Goal: Find specific page/section: Find specific page/section

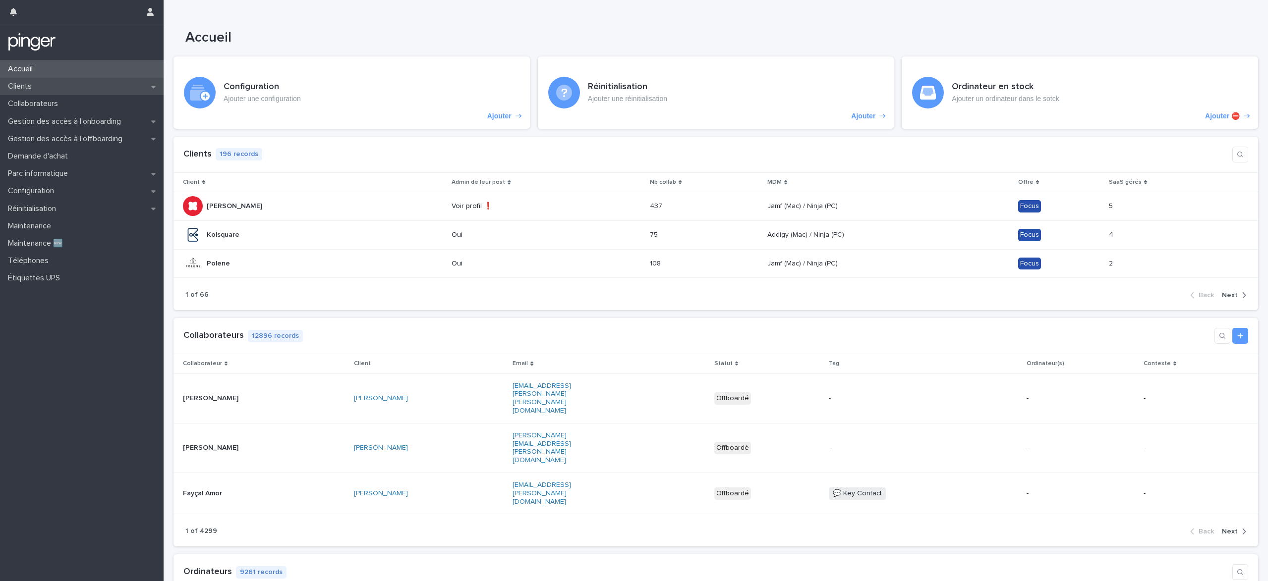
click at [53, 87] on div "Clients" at bounding box center [82, 86] width 164 height 17
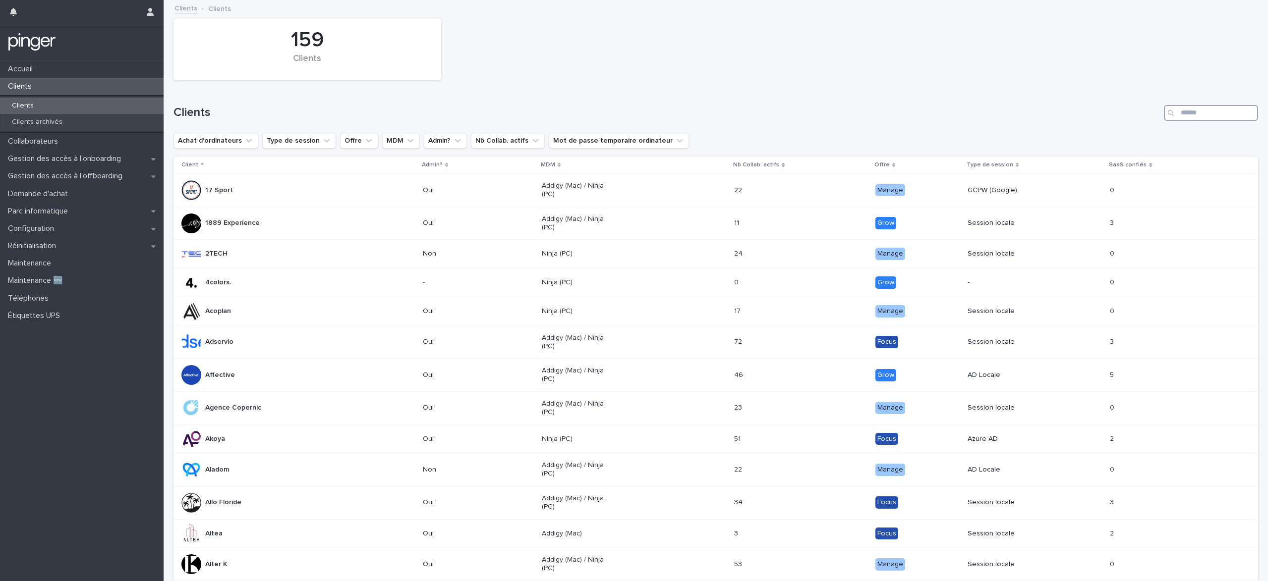
click at [1190, 118] on input "Search" at bounding box center [1211, 113] width 94 height 16
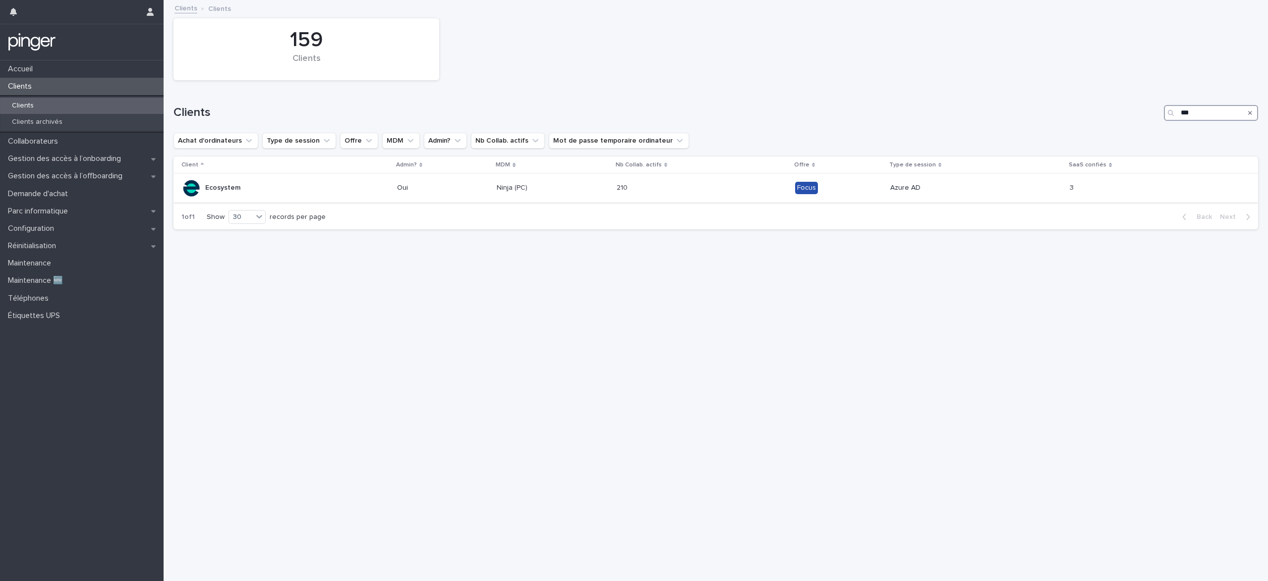
type input "***"
click at [253, 192] on div "Ecosystem" at bounding box center [285, 188] width 208 height 20
